Goal: Information Seeking & Learning: Learn about a topic

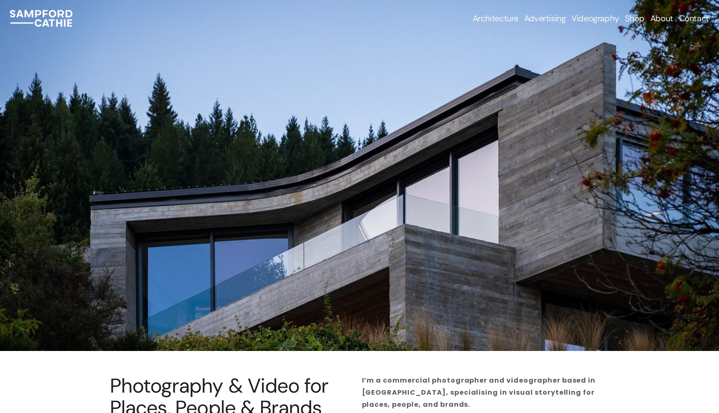
click at [664, 17] on link "About" at bounding box center [661, 18] width 23 height 12
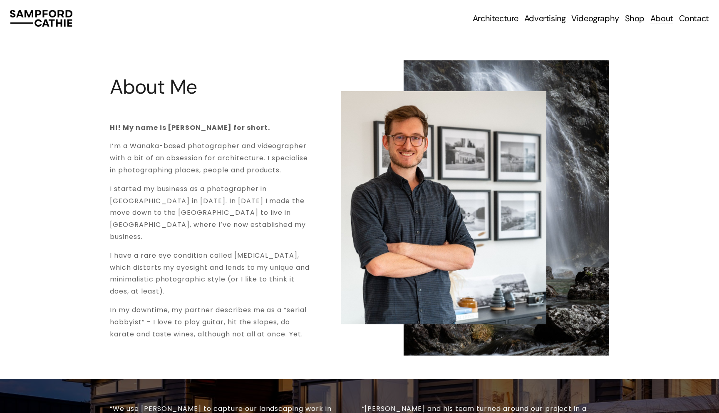
click at [0, 0] on span "Architectural Photography" at bounding box center [0, 0] width 0 height 0
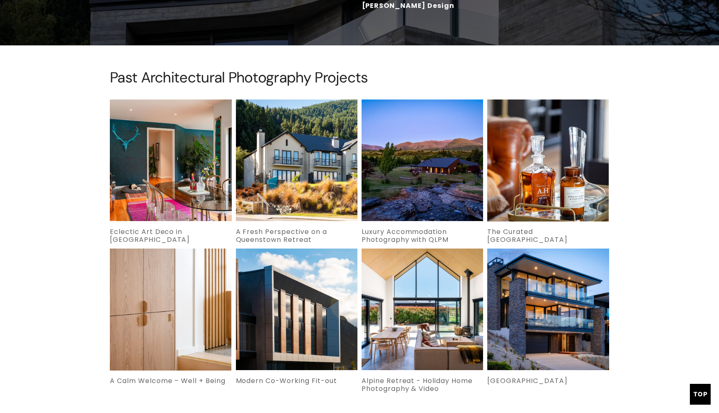
scroll to position [1587, 0]
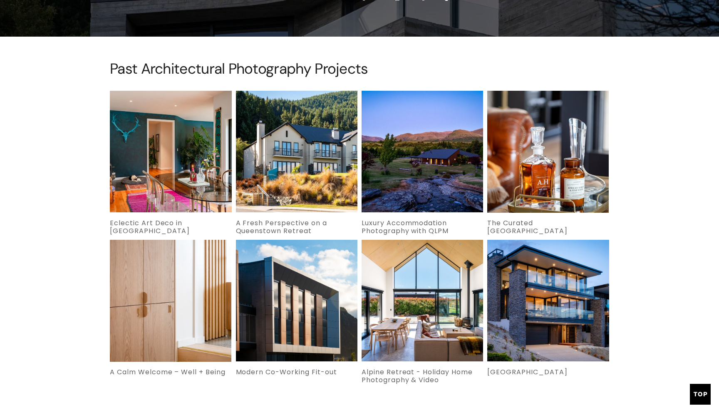
click at [641, 274] on div "Past Architectural Photography Projects Featured Eclectic Art Deco in Tarras" at bounding box center [359, 224] width 719 height 328
drag, startPoint x: 660, startPoint y: 256, endPoint x: 655, endPoint y: 259, distance: 5.8
click at [660, 256] on div "Past Architectural Photography Projects Featured Eclectic Art Deco in Tarras" at bounding box center [359, 224] width 719 height 328
click at [579, 292] on img at bounding box center [548, 300] width 183 height 121
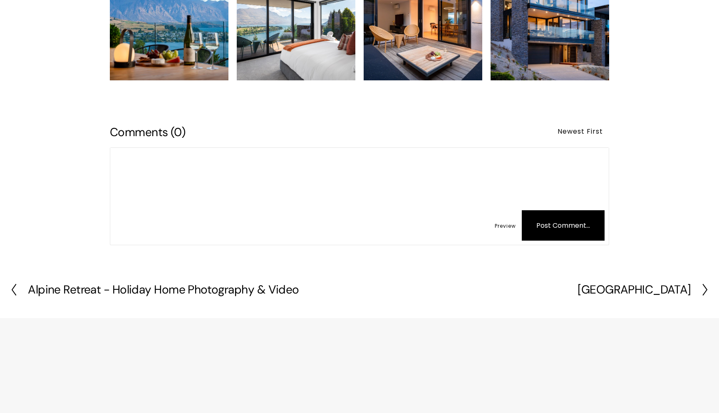
scroll to position [790, 0]
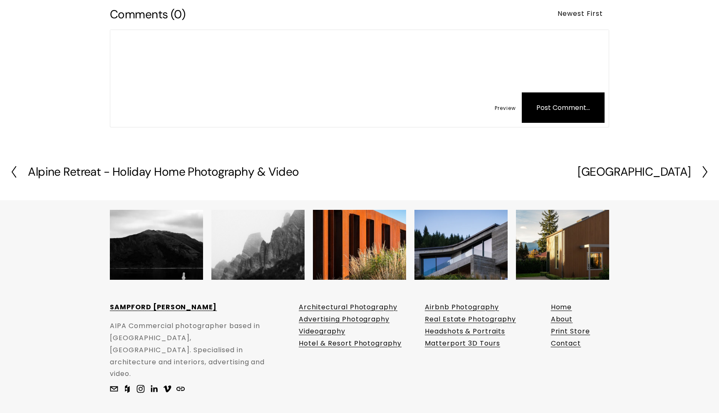
click at [589, 257] on img at bounding box center [562, 244] width 93 height 93
